Goal: Information Seeking & Learning: Learn about a topic

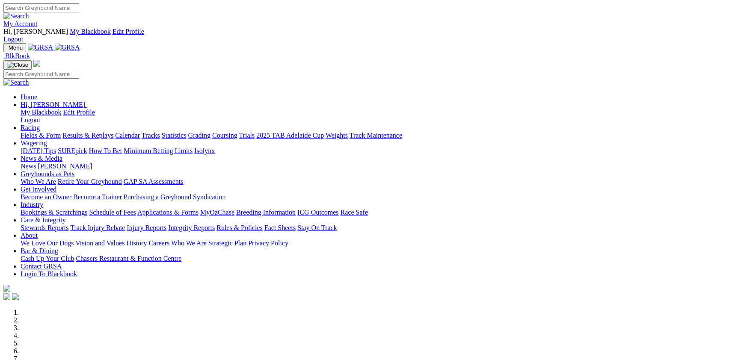
click at [40, 124] on link "Racing" at bounding box center [30, 127] width 19 height 7
click at [58, 132] on link "Fields & Form" at bounding box center [41, 135] width 40 height 7
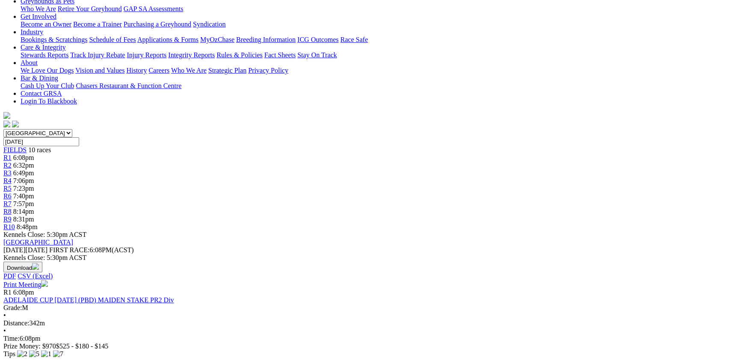
scroll to position [280, 0]
